Goal: Task Accomplishment & Management: Use online tool/utility

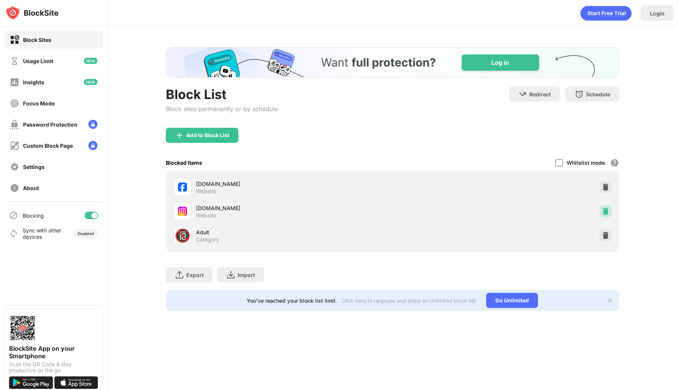
click at [602, 207] on img at bounding box center [605, 211] width 8 height 8
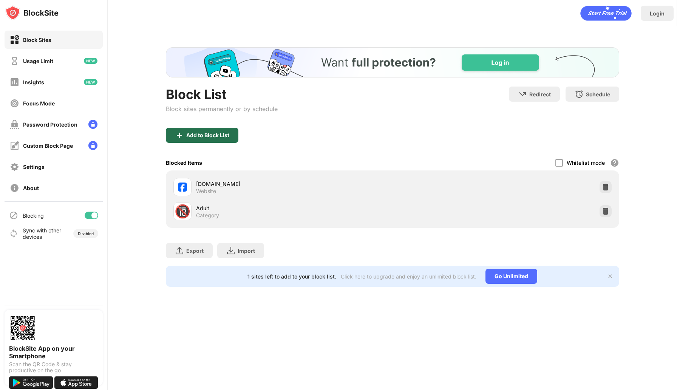
click at [216, 133] on div "Add to Block List" at bounding box center [207, 135] width 43 height 6
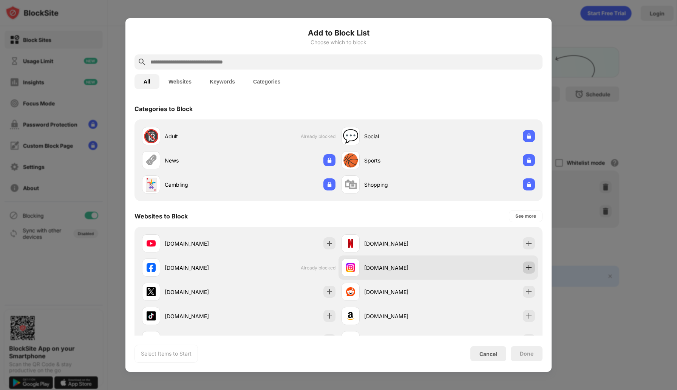
click at [529, 273] on div at bounding box center [529, 267] width 12 height 12
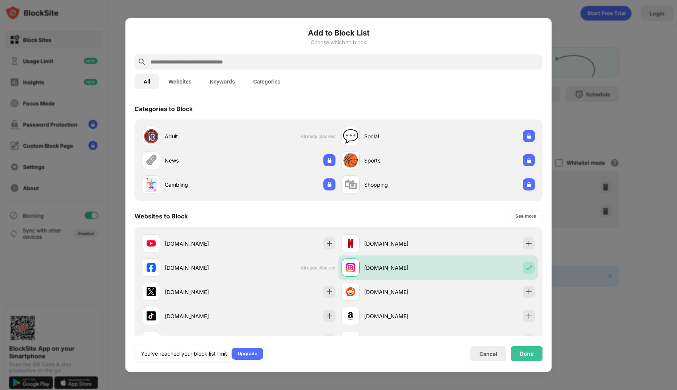
click at [528, 351] on div "Done" at bounding box center [526, 353] width 14 height 6
